Goal: Information Seeking & Learning: Learn about a topic

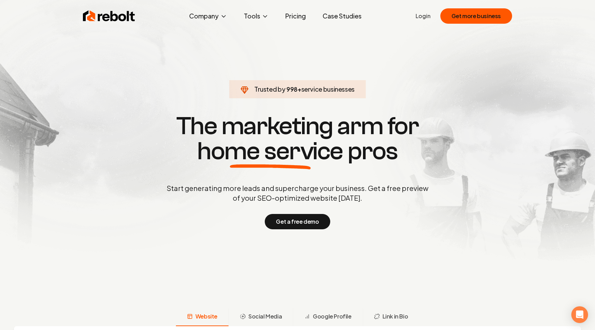
click at [332, 14] on link "Case Studies" at bounding box center [342, 16] width 50 height 14
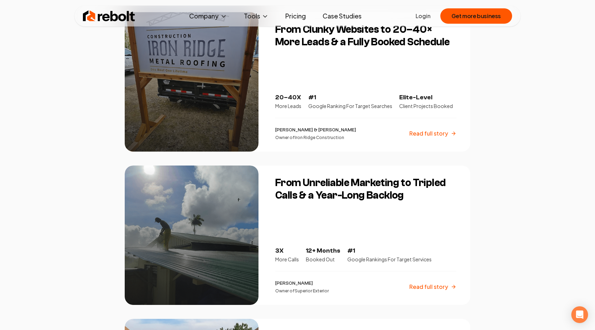
scroll to position [125, 0]
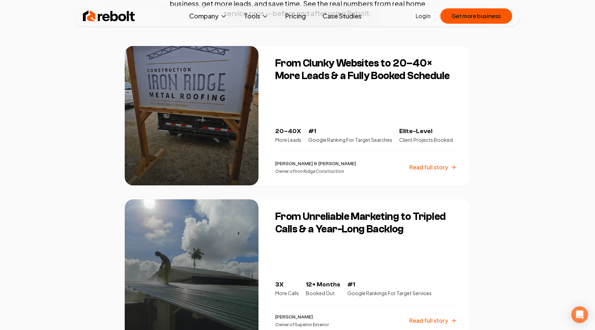
click at [432, 165] on p "Read full story" at bounding box center [428, 167] width 39 height 8
